Goal: Entertainment & Leisure: Consume media (video, audio)

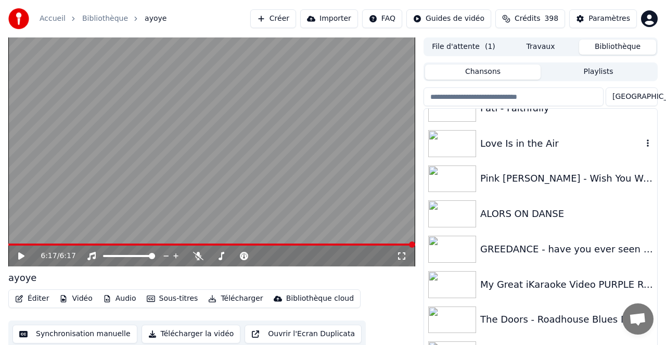
scroll to position [6994, 0]
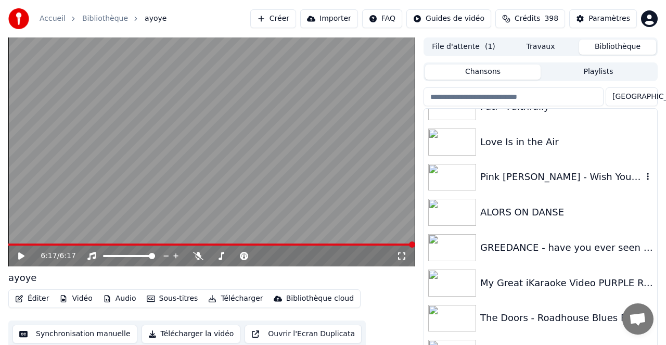
click at [521, 175] on div "Pink [PERSON_NAME] - Wish You Were Here" at bounding box center [562, 177] width 162 height 15
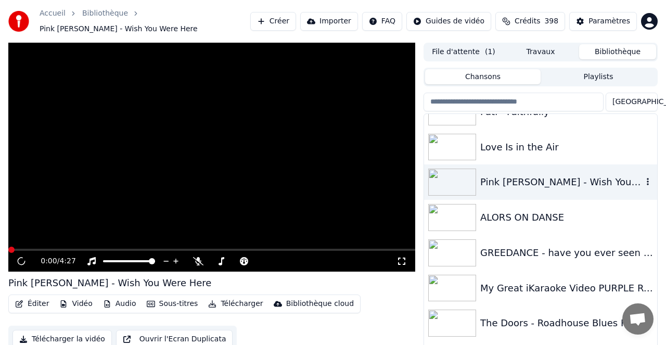
click at [521, 175] on div "Pink [PERSON_NAME] - Wish You Were Here" at bounding box center [562, 182] width 162 height 15
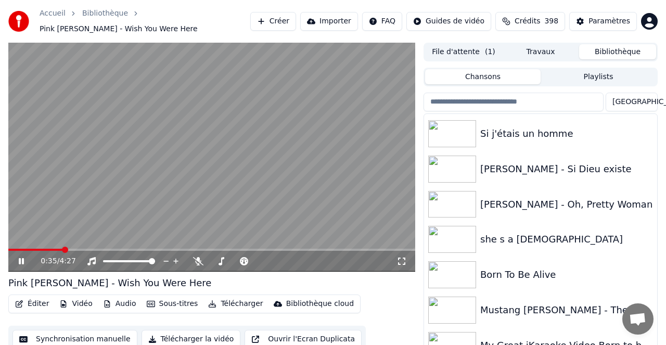
click at [21, 257] on icon at bounding box center [29, 261] width 24 height 8
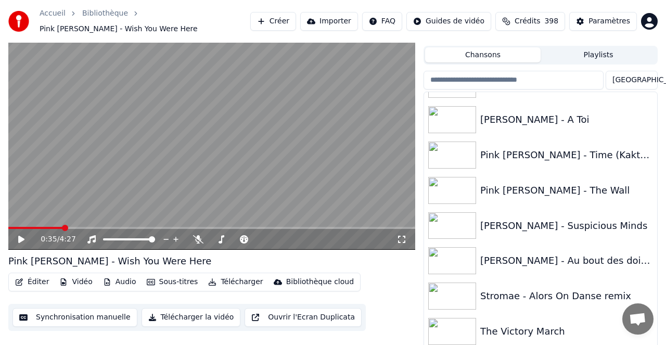
scroll to position [7919, 0]
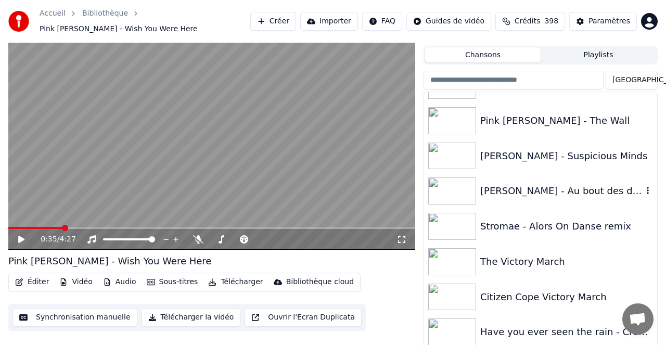
click at [519, 188] on div "[PERSON_NAME] - Au bout des doigts" at bounding box center [562, 191] width 162 height 15
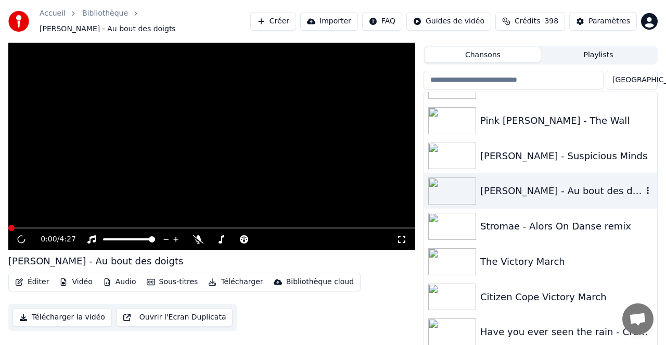
click at [519, 188] on div "[PERSON_NAME] - Au bout des doigts" at bounding box center [562, 191] width 162 height 15
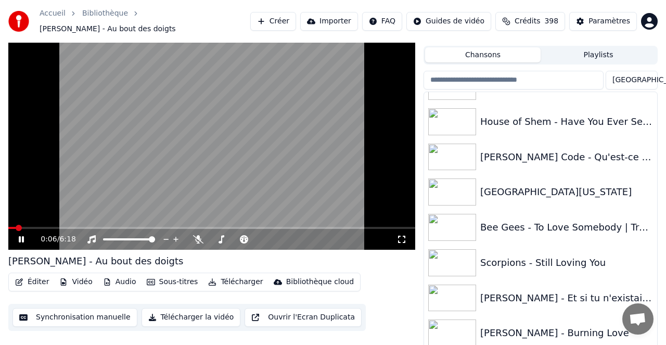
scroll to position [7518, 0]
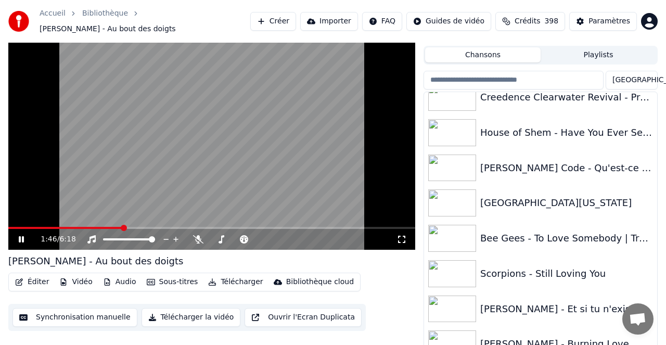
click at [122, 227] on span at bounding box center [211, 228] width 407 height 2
click at [197, 235] on icon at bounding box center [198, 239] width 10 height 8
click at [215, 236] on span at bounding box center [218, 239] width 6 height 6
click at [269, 237] on div at bounding box center [246, 239] width 84 height 10
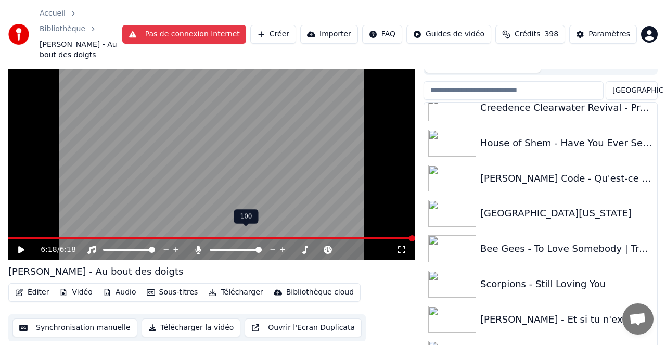
scroll to position [22, 0]
